Goal: Task Accomplishment & Management: Manage account settings

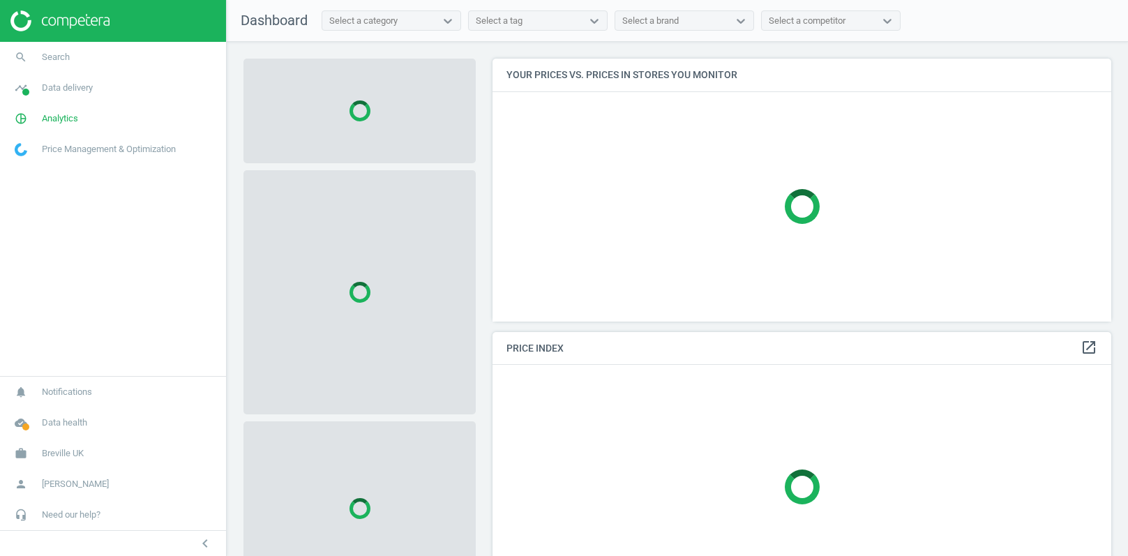
scroll to position [262, 620]
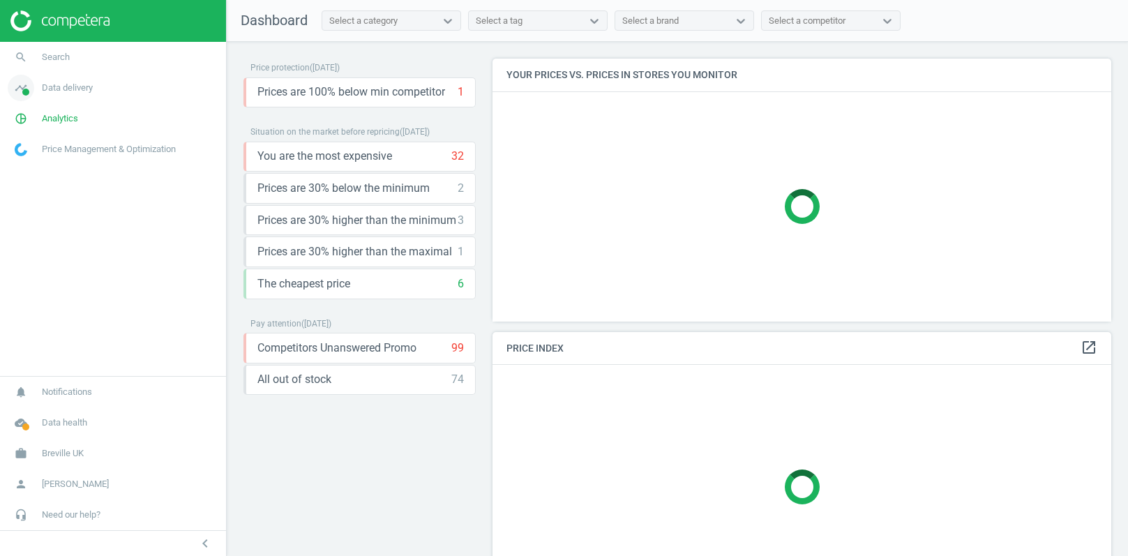
click at [54, 91] on span "Data delivery" at bounding box center [67, 88] width 51 height 13
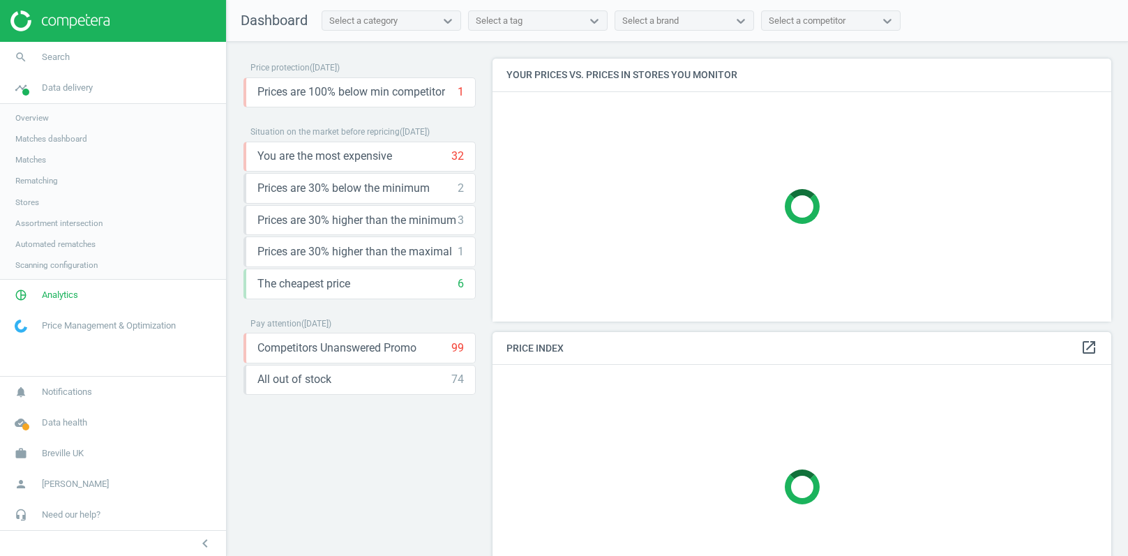
click at [29, 204] on span "Stores" at bounding box center [27, 202] width 24 height 11
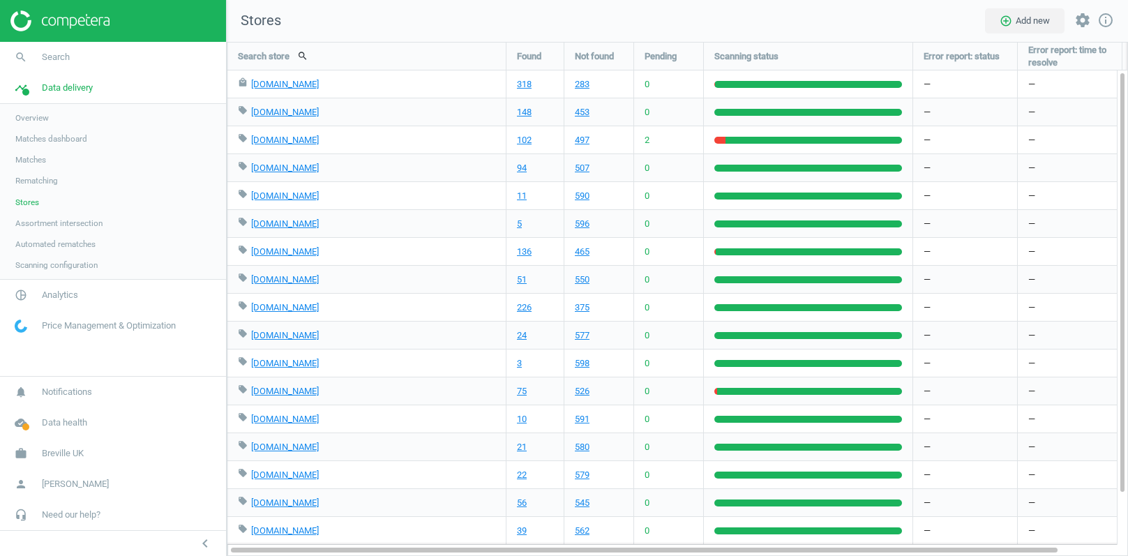
scroll to position [515, 902]
click at [525, 363] on link "10" at bounding box center [522, 363] width 10 height 13
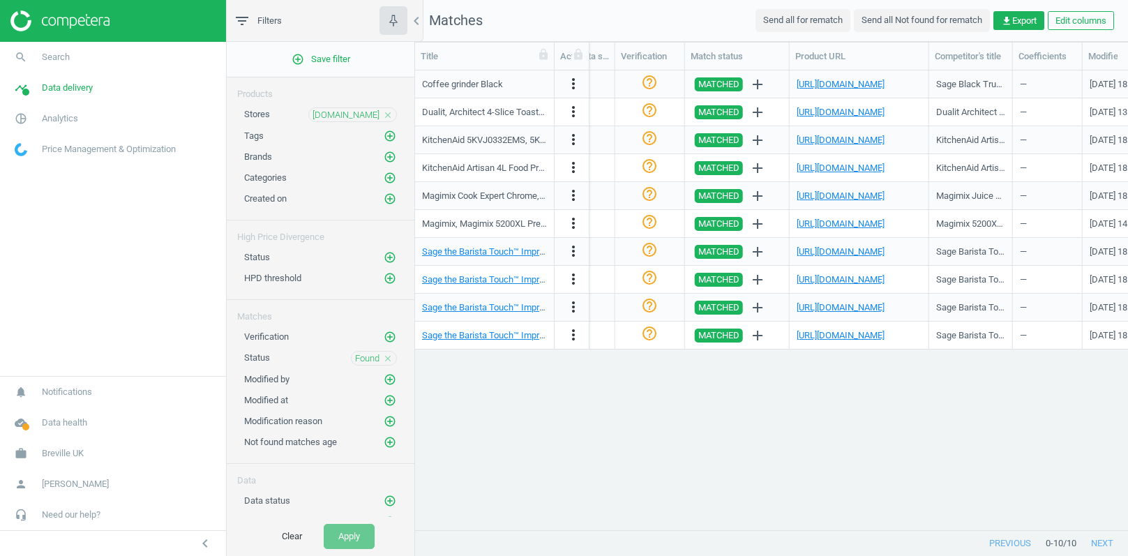
scroll to position [0, 1733]
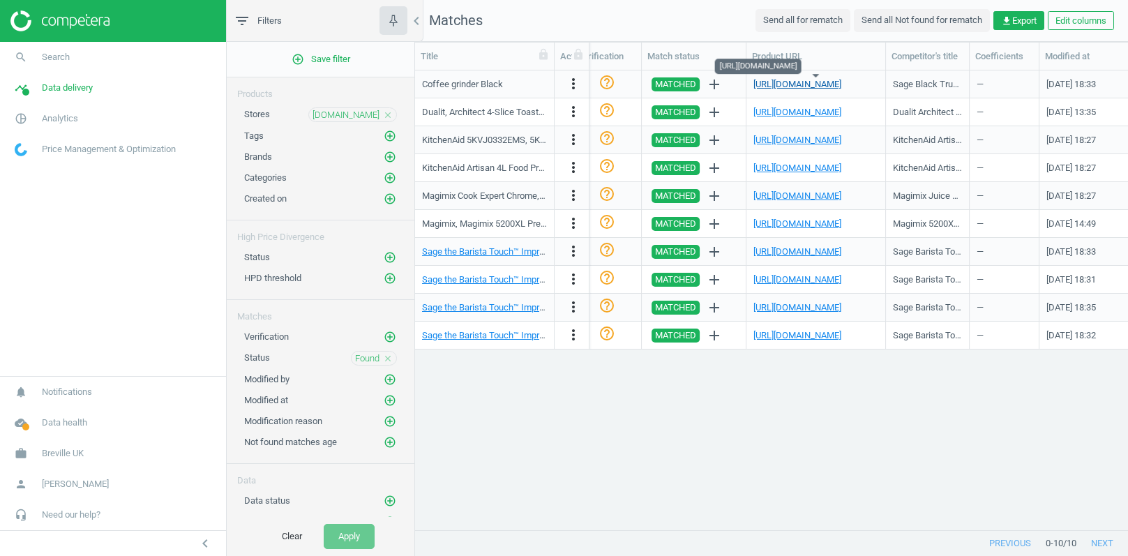
click at [831, 84] on link "[URL][DOMAIN_NAME]" at bounding box center [798, 84] width 88 height 10
click at [821, 110] on link "[URL][DOMAIN_NAME]" at bounding box center [798, 112] width 88 height 10
click at [812, 137] on link "[URL][DOMAIN_NAME]" at bounding box center [798, 140] width 88 height 10
click at [805, 167] on link "[URL][DOMAIN_NAME]" at bounding box center [798, 168] width 88 height 10
click at [788, 200] on link "[URL][DOMAIN_NAME]" at bounding box center [798, 195] width 88 height 10
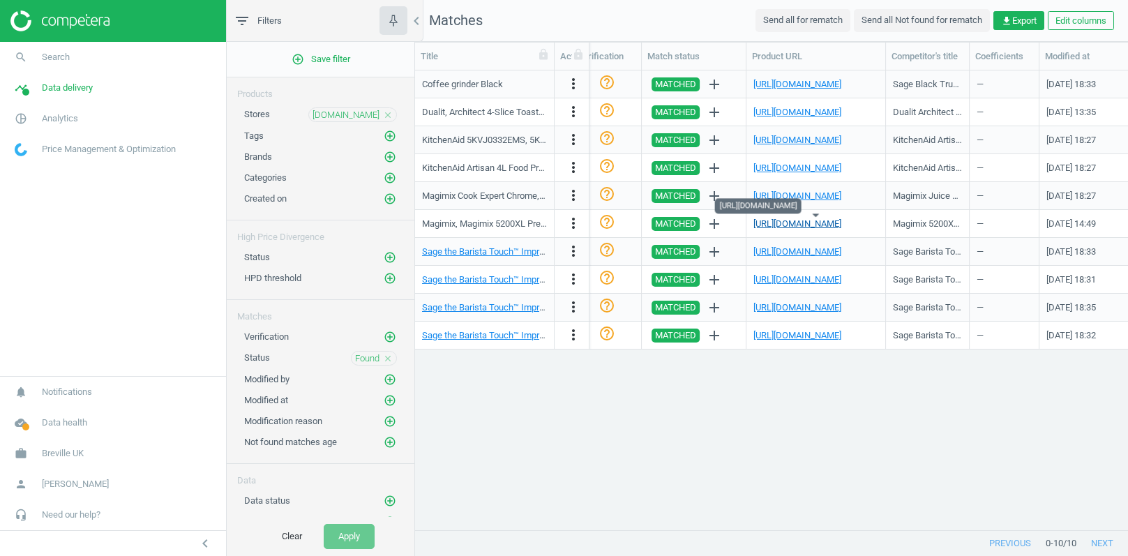
click at [788, 224] on link "[URL][DOMAIN_NAME]" at bounding box center [798, 223] width 88 height 10
click at [785, 254] on link "[URL][DOMAIN_NAME]" at bounding box center [798, 251] width 88 height 10
click at [782, 281] on link "[URL][DOMAIN_NAME]" at bounding box center [798, 279] width 88 height 10
click at [783, 313] on div "[URL][DOMAIN_NAME]" at bounding box center [816, 307] width 125 height 24
click at [783, 311] on link "[URL][DOMAIN_NAME]" at bounding box center [798, 307] width 88 height 10
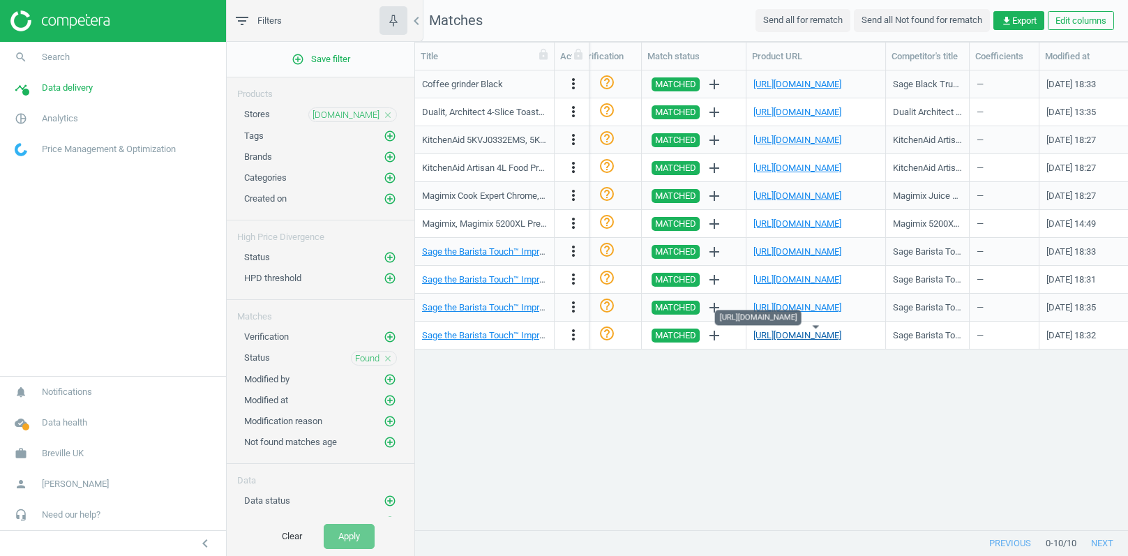
click at [777, 334] on link "[URL][DOMAIN_NAME]" at bounding box center [798, 335] width 88 height 10
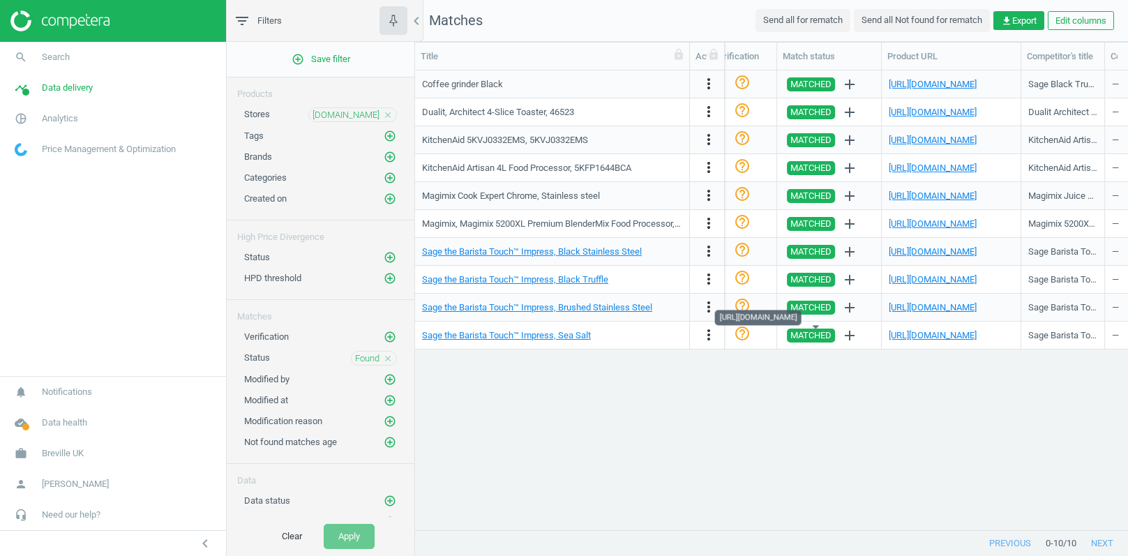
drag, startPoint x: 555, startPoint y: 61, endPoint x: 690, endPoint y: 45, distance: 136.4
click at [690, 45] on div at bounding box center [689, 56] width 14 height 27
click at [952, 335] on link "[URL][DOMAIN_NAME]" at bounding box center [933, 335] width 88 height 10
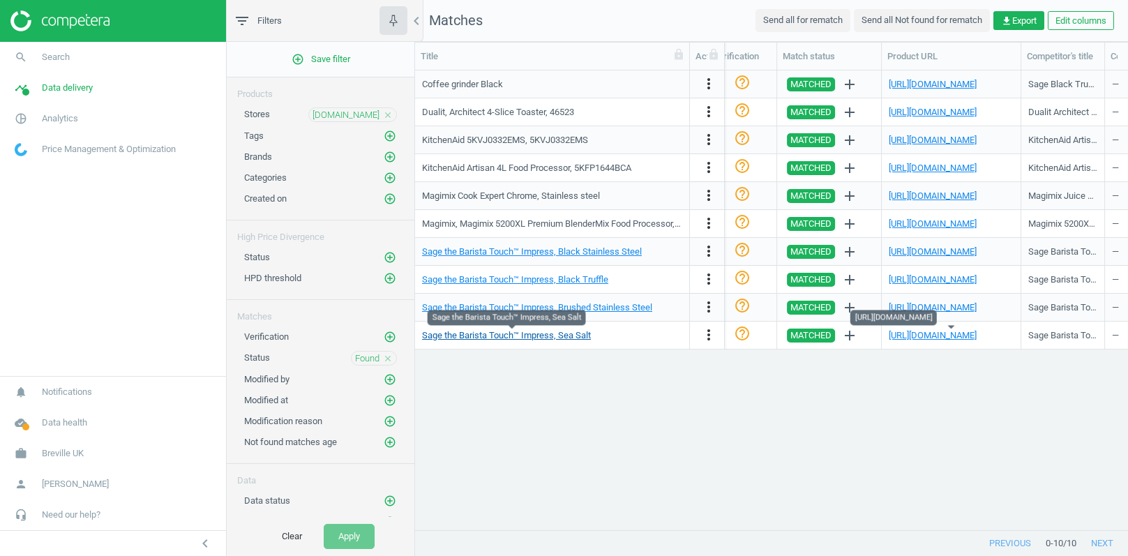
click at [534, 339] on link "Sage the Barista Touch™ Impress, Sea Salt" at bounding box center [506, 335] width 169 height 10
click at [765, 391] on div "Coffee grinder Black more_vert CGF01BLEU 8017709283018 — — — — [PERSON_NAME] Gr…" at bounding box center [771, 300] width 713 height 460
click at [711, 248] on icon "more_vert" at bounding box center [709, 251] width 17 height 17
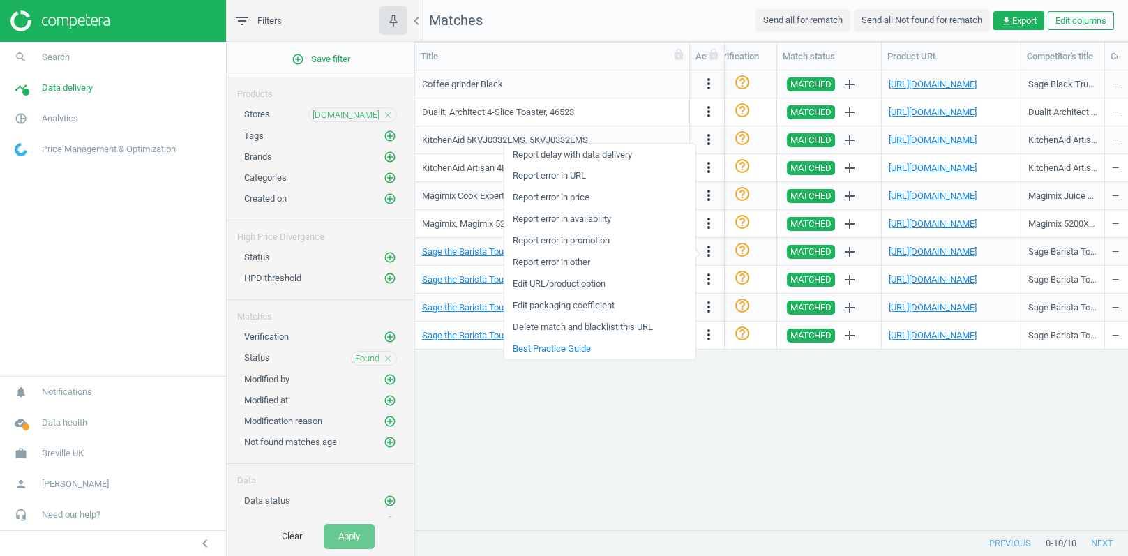
click at [576, 329] on link "Delete match and blacklist this URL" at bounding box center [599, 328] width 191 height 22
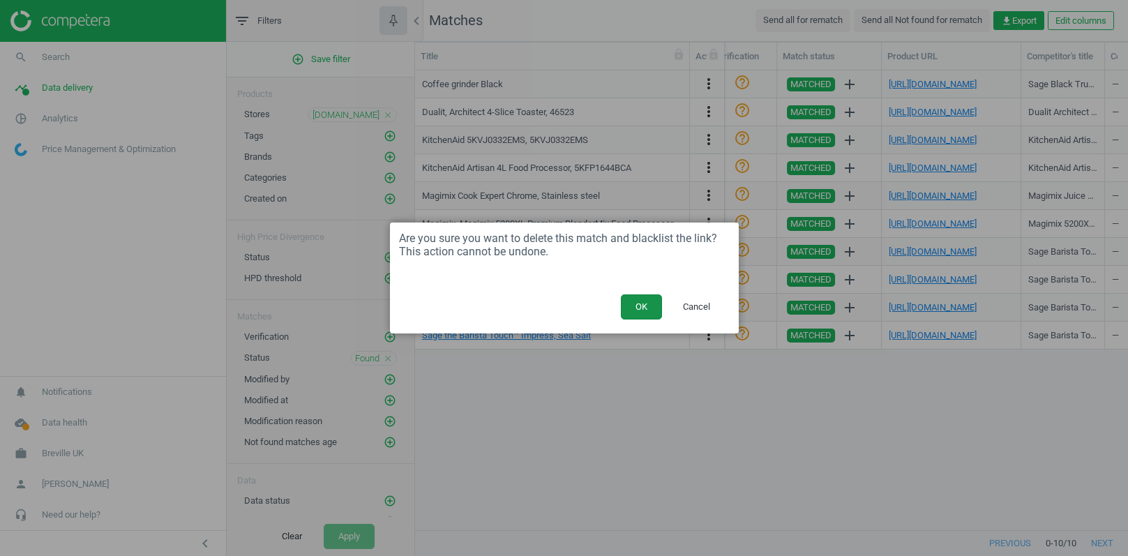
click at [636, 306] on button "OK" at bounding box center [641, 306] width 41 height 25
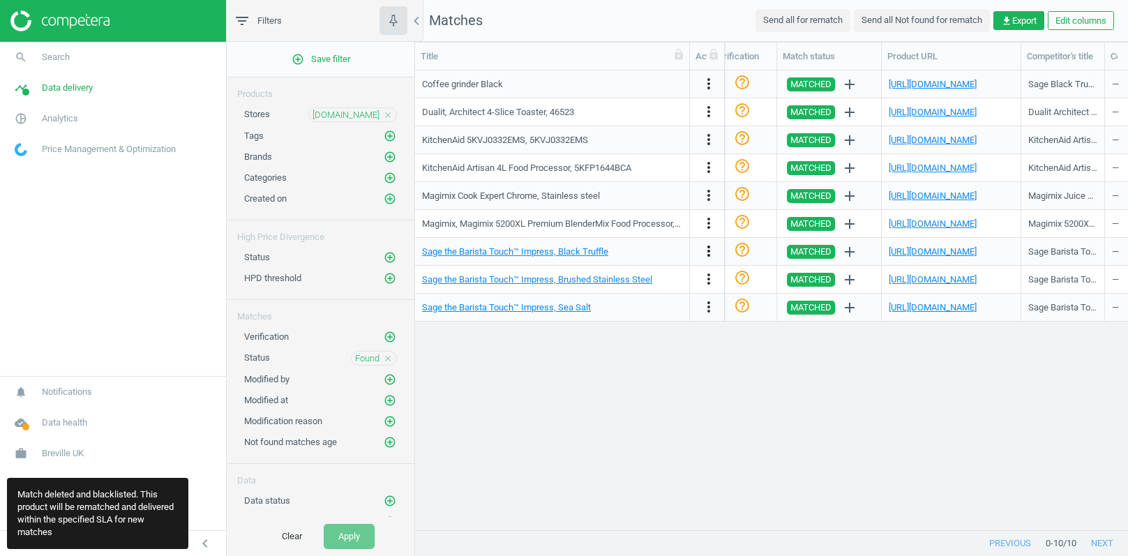
click at [710, 250] on icon "more_vert" at bounding box center [709, 251] width 17 height 17
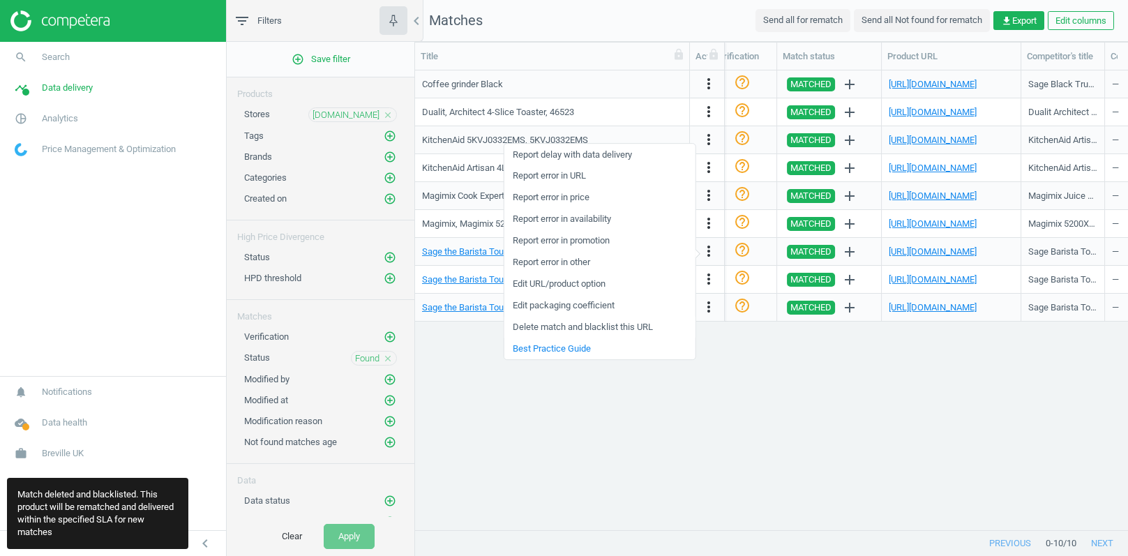
click at [625, 327] on link "Delete match and blacklist this URL" at bounding box center [599, 328] width 191 height 22
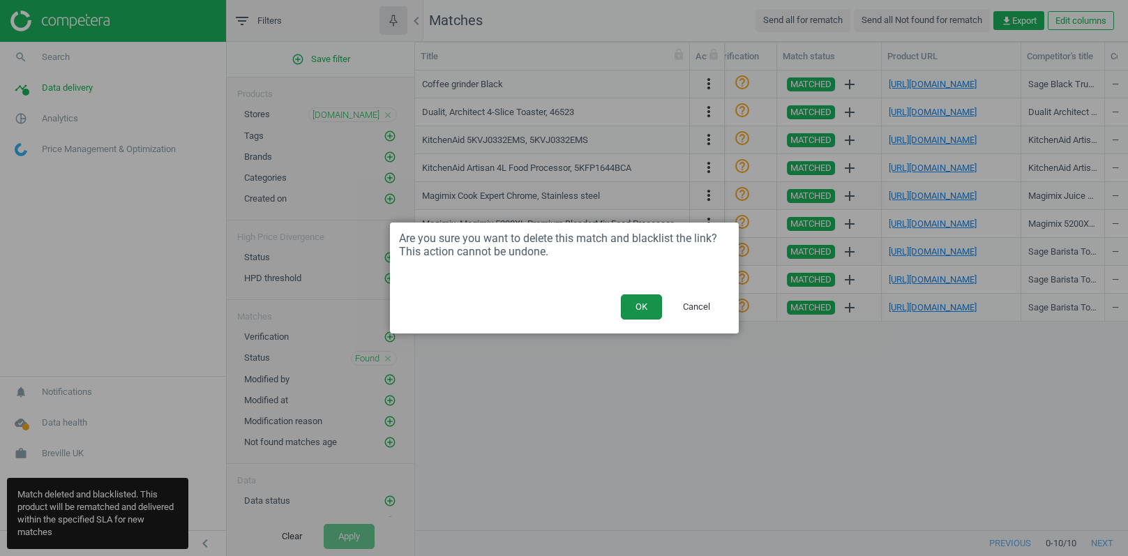
click at [632, 301] on button "OK" at bounding box center [641, 306] width 41 height 25
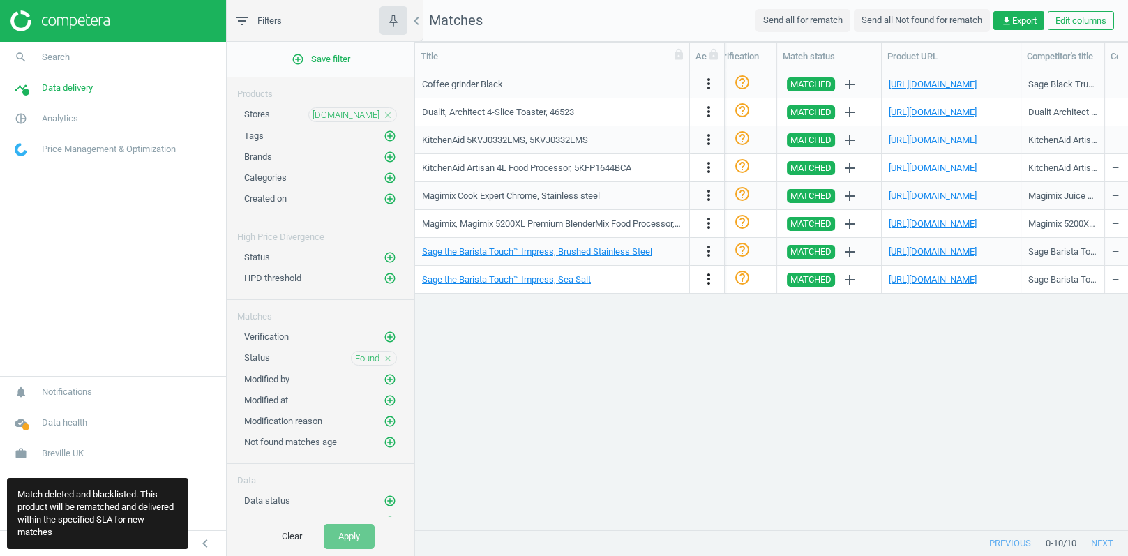
click at [707, 281] on icon "more_vert" at bounding box center [709, 279] width 17 height 17
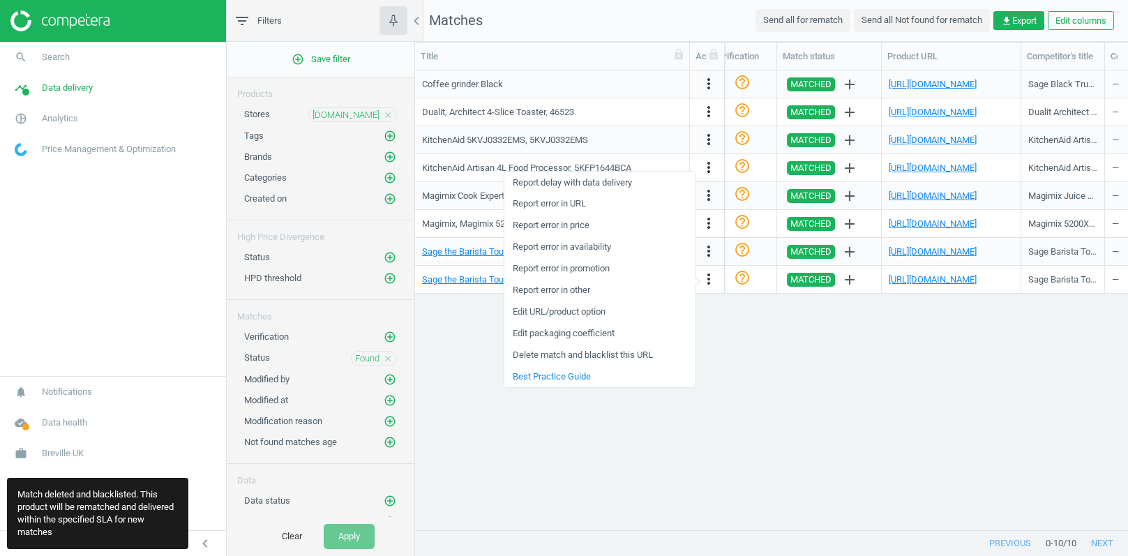
click at [607, 354] on link "Delete match and blacklist this URL" at bounding box center [599, 356] width 191 height 22
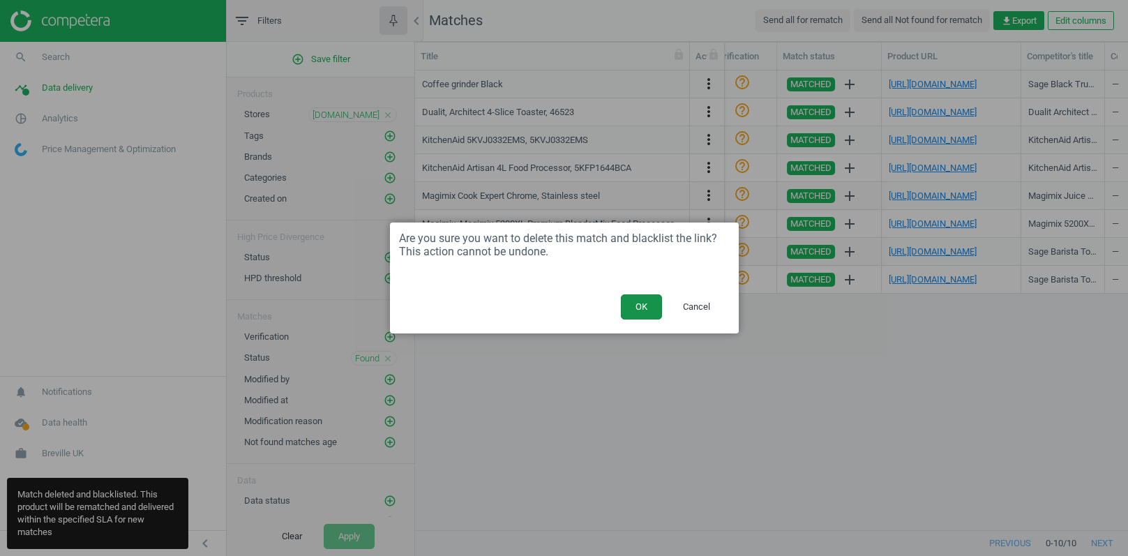
click at [647, 313] on button "OK" at bounding box center [641, 306] width 41 height 25
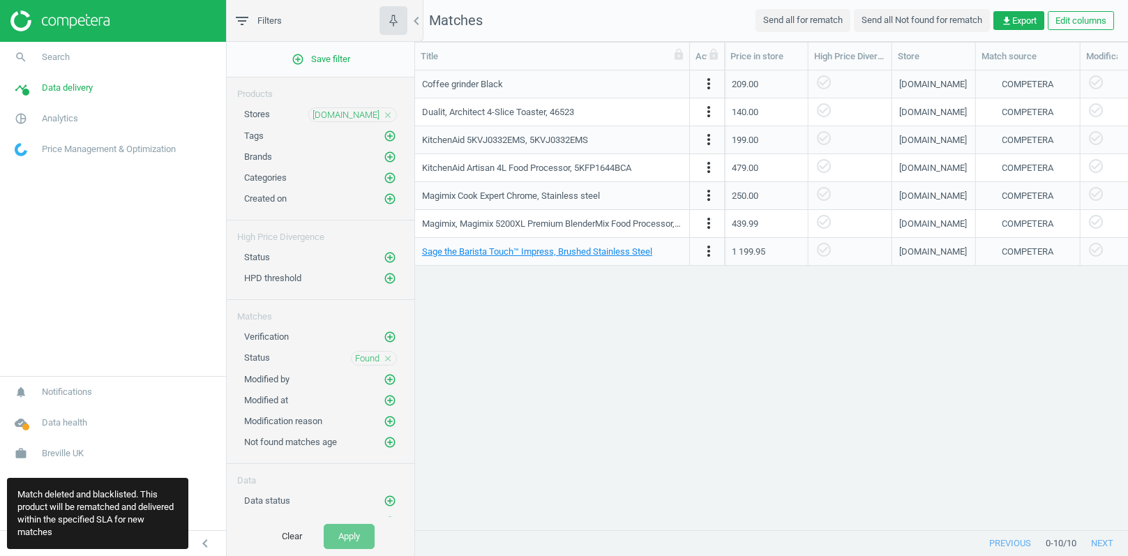
scroll to position [0, 1203]
